Goal: Task Accomplishment & Management: Manage account settings

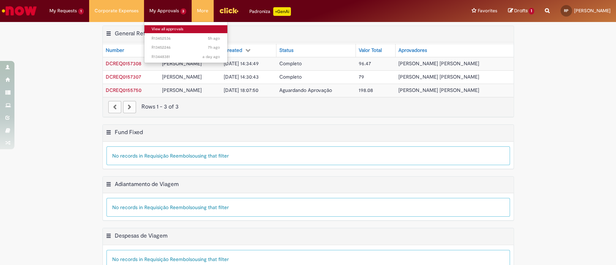
click at [168, 26] on link "View all approvals" at bounding box center [185, 29] width 83 height 8
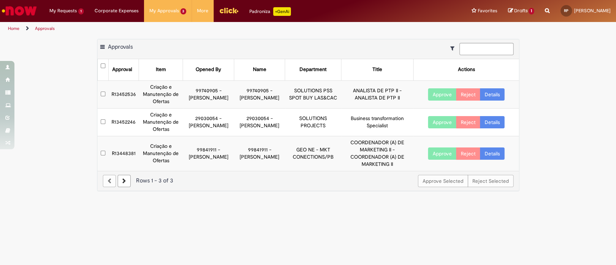
click at [124, 94] on td "R13452536" at bounding box center [124, 94] width 30 height 28
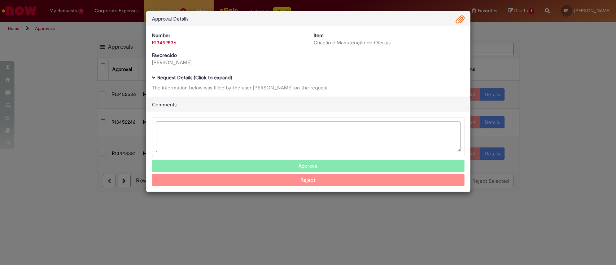
click at [176, 79] on b "Request Details (Click to expand)" at bounding box center [194, 77] width 75 height 6
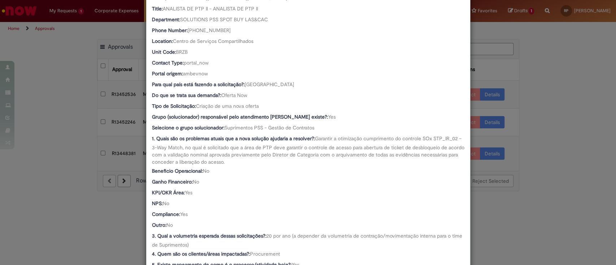
scroll to position [192, 0]
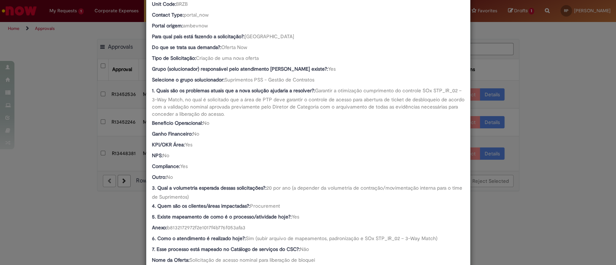
click at [552, 52] on div "Approval Details Number R13452536 Item Criação e Manutenção de Ofertas Favoreci…" at bounding box center [308, 132] width 616 height 265
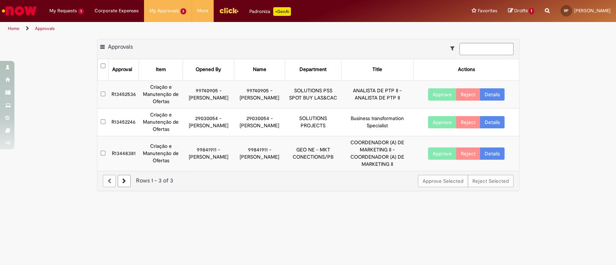
scroll to position [192, 0]
click at [125, 97] on td "R13452536" at bounding box center [124, 94] width 30 height 28
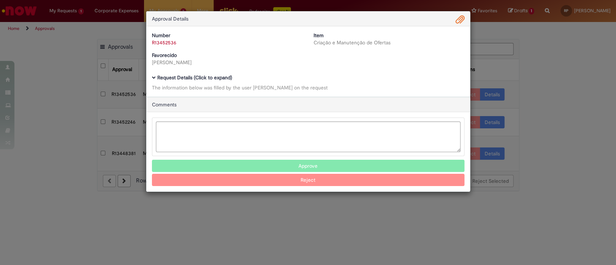
click at [193, 75] on b "Request Details (Click to expand)" at bounding box center [194, 77] width 75 height 6
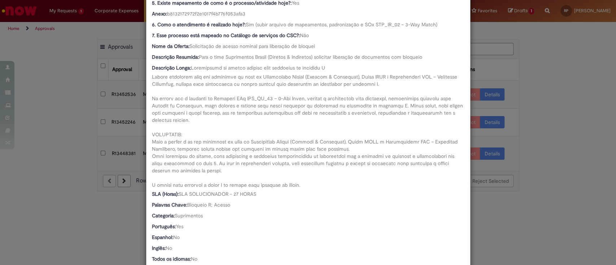
scroll to position [384, 0]
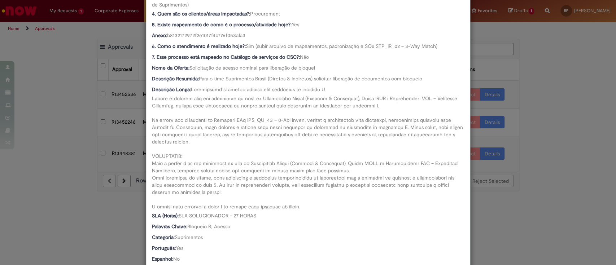
click at [314, 69] on div "Nome da Oferta: Solicitação de acesso nominal para liberação de bloquei" at bounding box center [308, 68] width 312 height 9
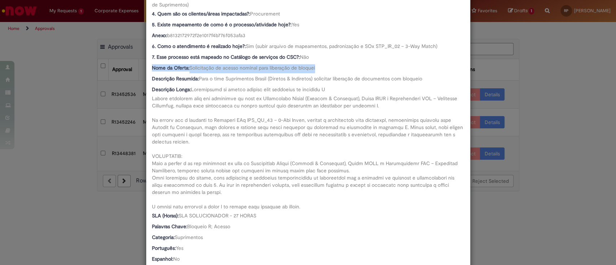
drag, startPoint x: 313, startPoint y: 67, endPoint x: 141, endPoint y: 65, distance: 172.4
click at [141, 65] on div "Approval Details Number R13452536 Item Criação e Manutenção de Ofertas Favoreci…" at bounding box center [308, 132] width 616 height 265
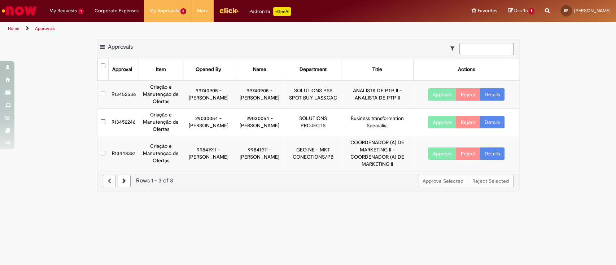
scroll to position [384, 0]
click at [123, 101] on td "R13452536" at bounding box center [124, 94] width 30 height 28
click at [124, 94] on td "R13452536" at bounding box center [124, 94] width 30 height 28
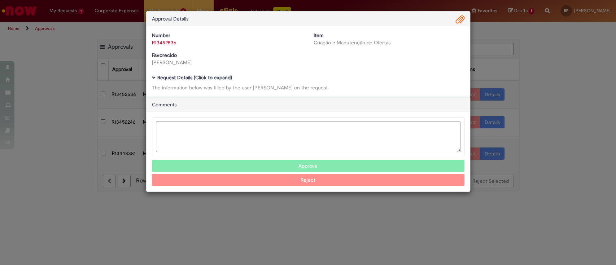
click at [197, 77] on b "Request Details (Click to expand)" at bounding box center [194, 77] width 75 height 6
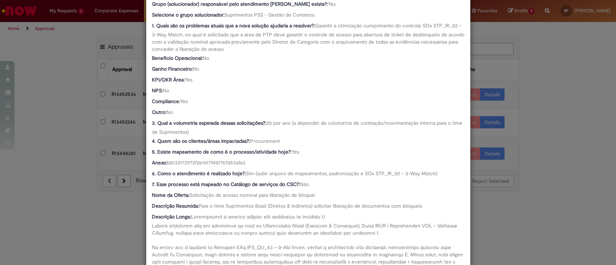
scroll to position [288, 0]
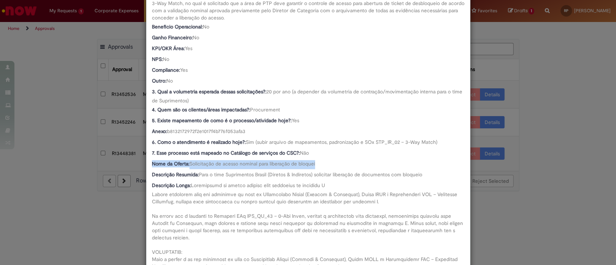
drag, startPoint x: 319, startPoint y: 164, endPoint x: 148, endPoint y: 162, distance: 171.3
click at [152, 162] on div "Nome da Oferta: Solicitação de acesso nominal para liberação de bloquei" at bounding box center [308, 164] width 312 height 9
copy div "Nome da Oferta: Solicitação de acesso nominal para liberação de bloquei"
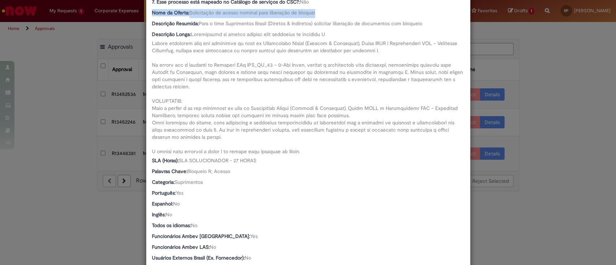
scroll to position [440, 0]
click at [59, 102] on div "Approval Details Number R13452536 Item Criação e Manutenção de Ofertas Favoreci…" at bounding box center [308, 132] width 616 height 265
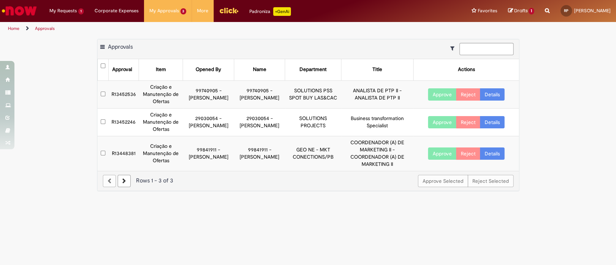
scroll to position [439, 0]
click at [436, 96] on button "Approve" at bounding box center [442, 94] width 28 height 12
